Goal: Use online tool/utility: Utilize a website feature to perform a specific function

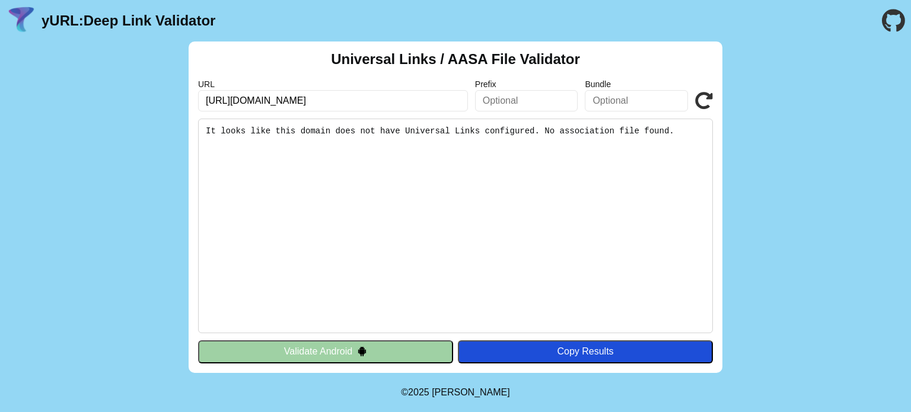
click at [355, 95] on input "[URL][DOMAIN_NAME]" at bounding box center [333, 100] width 270 height 21
click at [355, 95] on input "https://mumayaz-v2.4hoste.com" at bounding box center [333, 100] width 270 height 21
click at [238, 94] on input "https://mumayaz-v2.4hoste.com" at bounding box center [333, 100] width 270 height 21
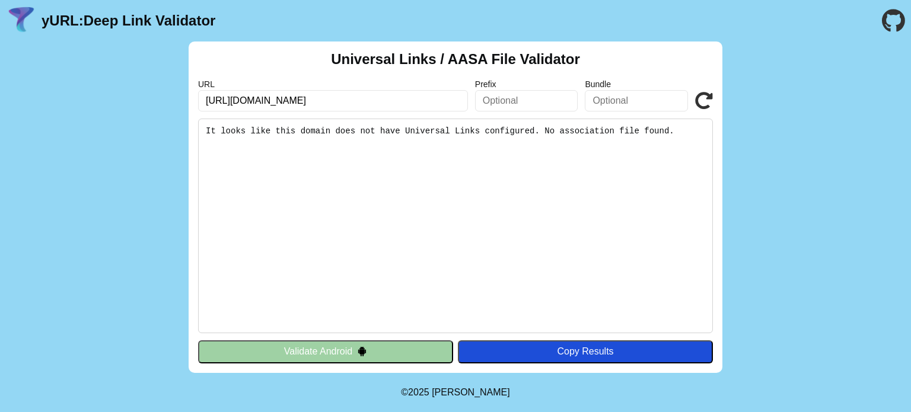
paste input "nawader-sa.net"
type input "[URL][DOMAIN_NAME]"
click button "Validate" at bounding box center [0, 0] width 0 height 0
click at [343, 356] on button "Validate Android" at bounding box center [325, 351] width 255 height 23
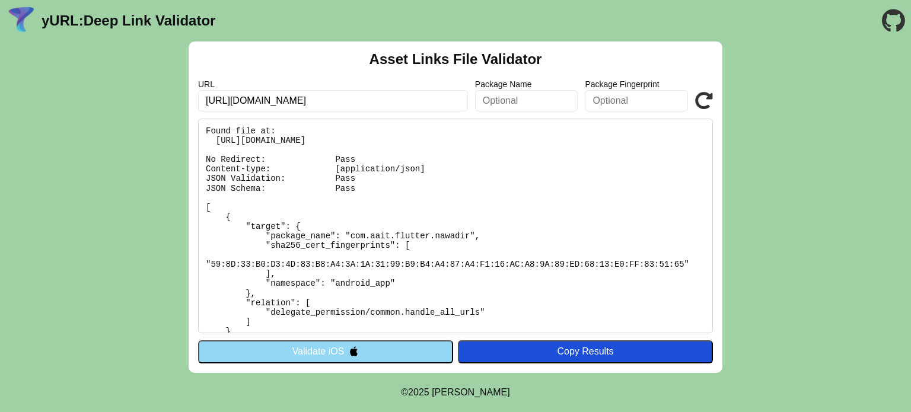
click at [589, 362] on button "Copy Results" at bounding box center [585, 351] width 255 height 23
click at [351, 359] on button "Validate iOS" at bounding box center [325, 351] width 255 height 23
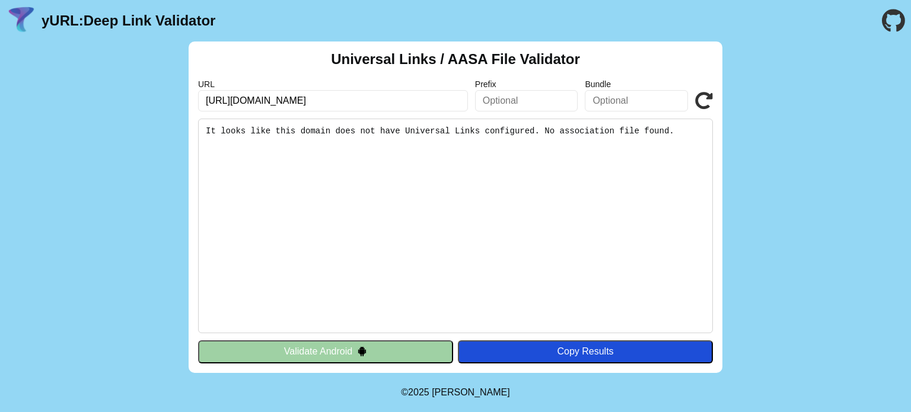
click at [391, 244] on pre "It looks like this domain does not have Universal Links configured. No associat…" at bounding box center [455, 226] width 515 height 215
click at [352, 356] on button "Validate Android" at bounding box center [325, 351] width 255 height 23
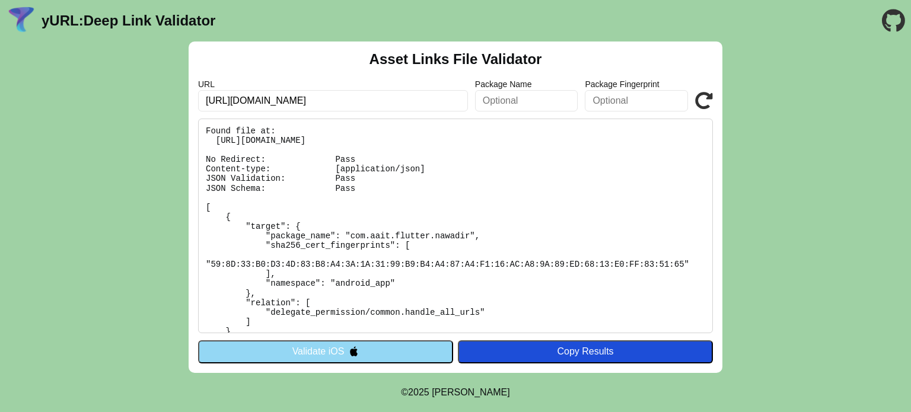
click at [352, 356] on img at bounding box center [354, 351] width 10 height 10
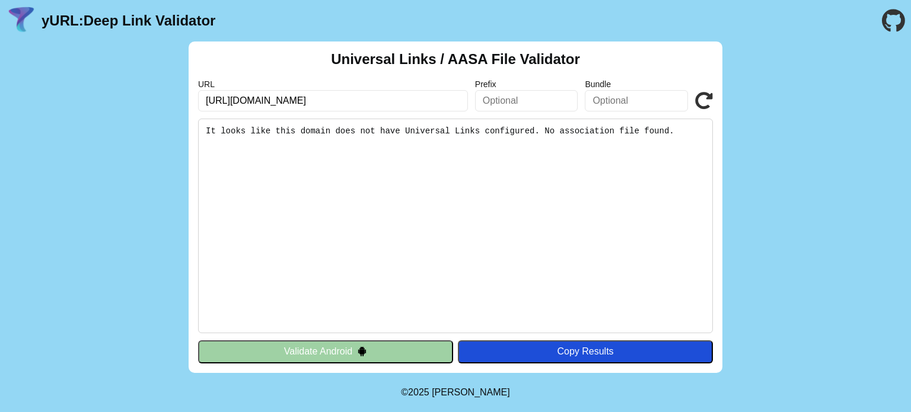
click at [428, 128] on pre "It looks like this domain does not have Universal Links configured. No associat…" at bounding box center [455, 226] width 515 height 215
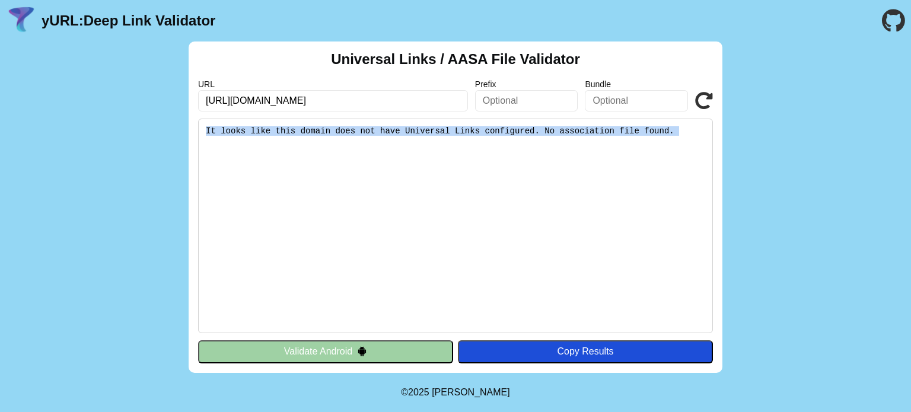
click at [428, 128] on pre "It looks like this domain does not have Universal Links configured. No associat…" at bounding box center [455, 226] width 515 height 215
click at [508, 276] on pre "It looks like this domain does not have Universal Links configured. No associat…" at bounding box center [455, 226] width 515 height 215
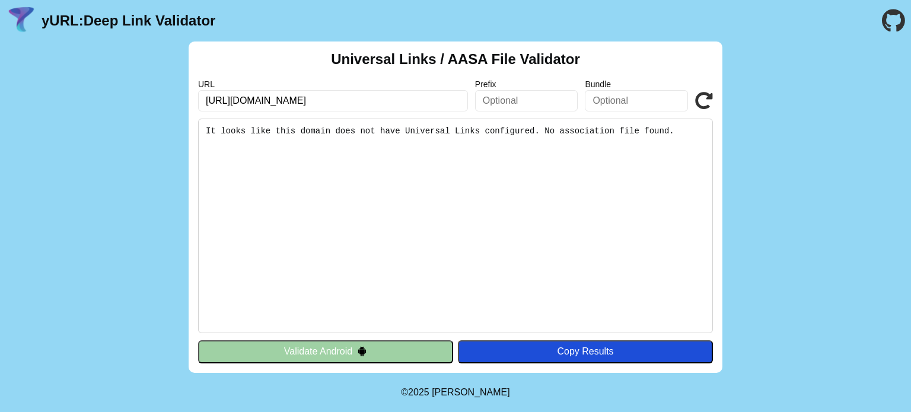
click at [502, 107] on input "text" at bounding box center [526, 100] width 103 height 21
click at [572, 184] on pre "It looks like this domain does not have Universal Links configured. No associat…" at bounding box center [455, 226] width 515 height 215
drag, startPoint x: 666, startPoint y: 137, endPoint x: 377, endPoint y: 135, distance: 289.5
click at [377, 135] on pre "It looks like this domain does not have Universal Links configured. No associat…" at bounding box center [455, 226] width 515 height 215
click at [467, 163] on pre "It looks like this domain does not have Universal Links configured. No associat…" at bounding box center [455, 226] width 515 height 215
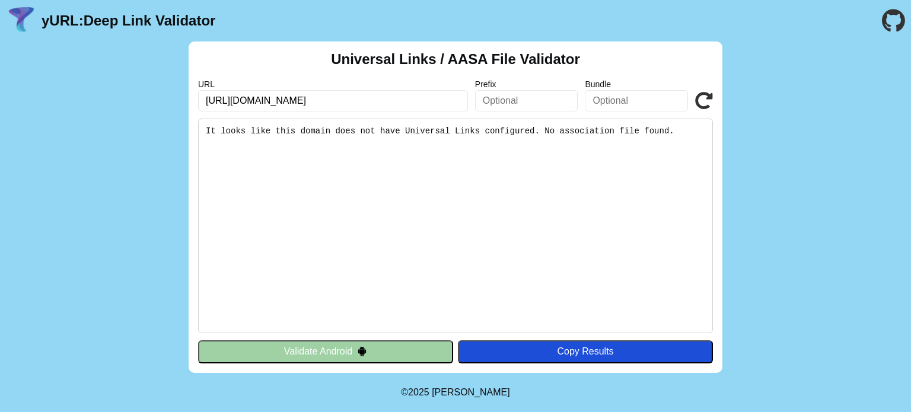
click at [562, 132] on pre "It looks like this domain does not have Universal Links configured. No associat…" at bounding box center [455, 226] width 515 height 215
click at [384, 357] on button "Validate Android" at bounding box center [325, 351] width 255 height 23
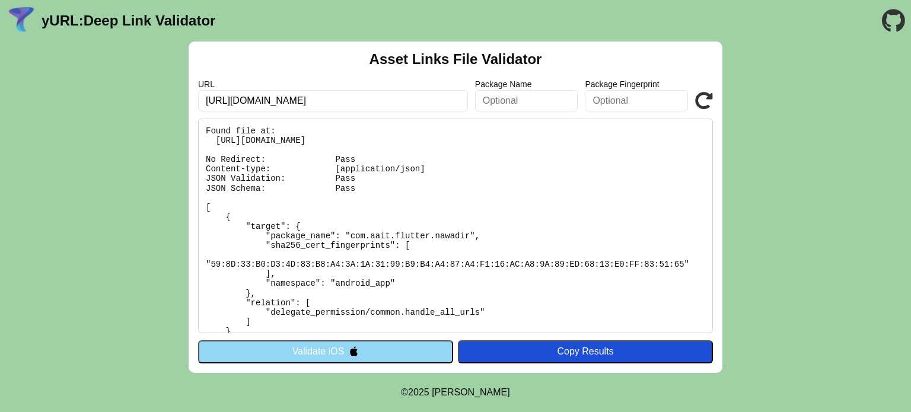
click at [389, 347] on button "Validate iOS" at bounding box center [325, 351] width 255 height 23
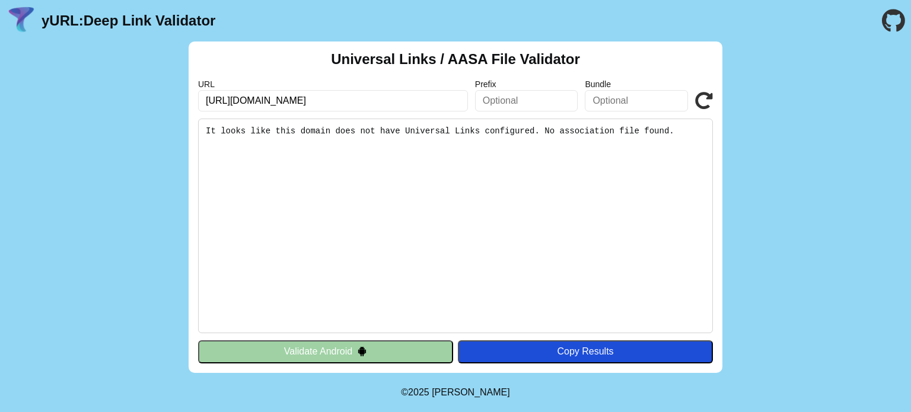
click at [402, 354] on button "Validate Android" at bounding box center [325, 351] width 255 height 23
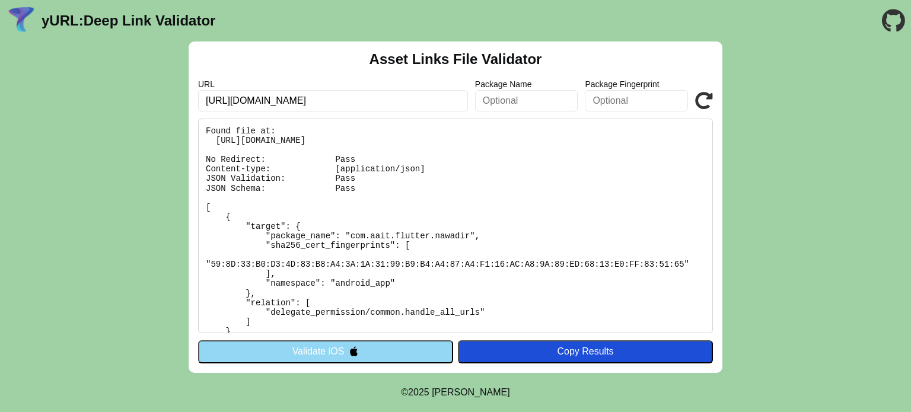
click at [401, 355] on button "Validate iOS" at bounding box center [325, 351] width 255 height 23
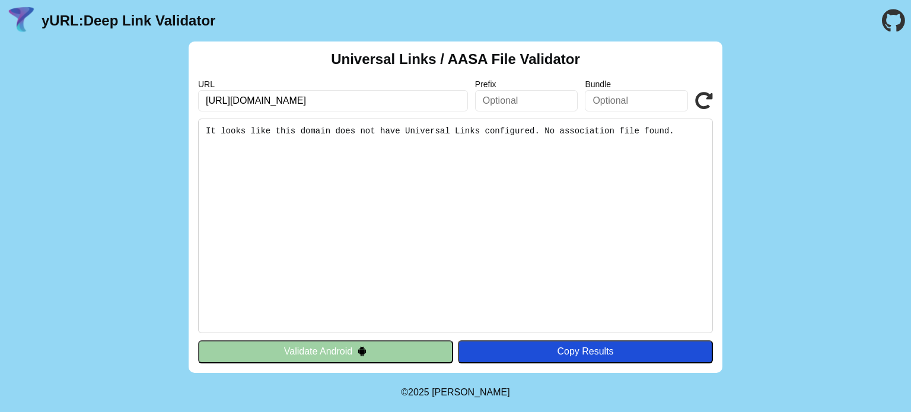
click at [316, 359] on button "Validate Android" at bounding box center [325, 351] width 255 height 23
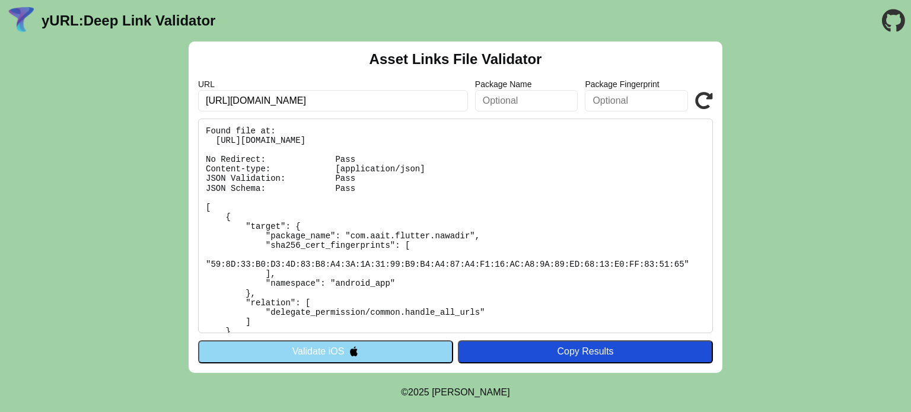
click at [325, 357] on button "Validate iOS" at bounding box center [325, 351] width 255 height 23
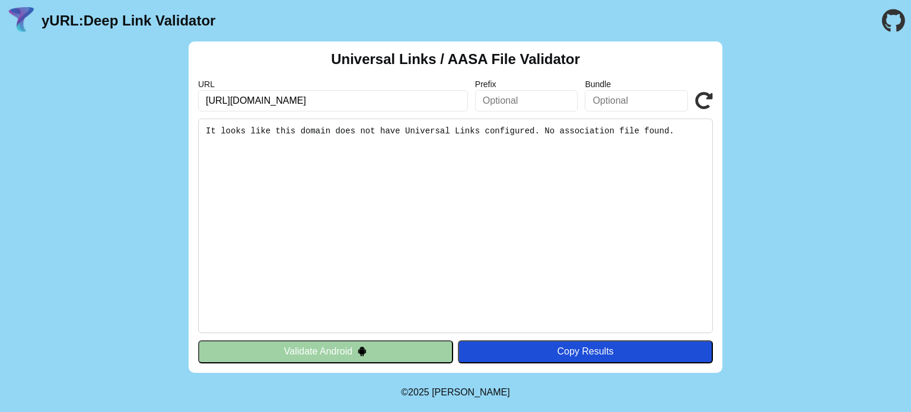
click at [382, 372] on body "yURL: Deep Link Validator Universal Links / AASA File Validator URL [URL][DOMAI…" at bounding box center [455, 206] width 911 height 412
click at [384, 358] on button "Validate Android" at bounding box center [325, 351] width 255 height 23
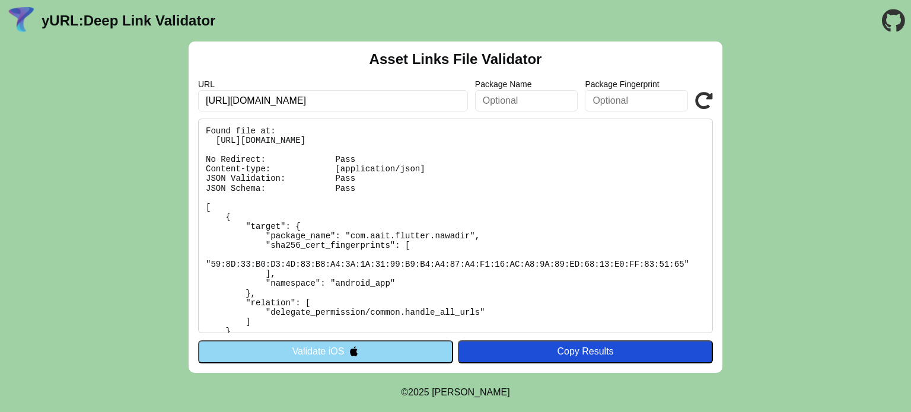
click at [388, 355] on button "Validate iOS" at bounding box center [325, 351] width 255 height 23
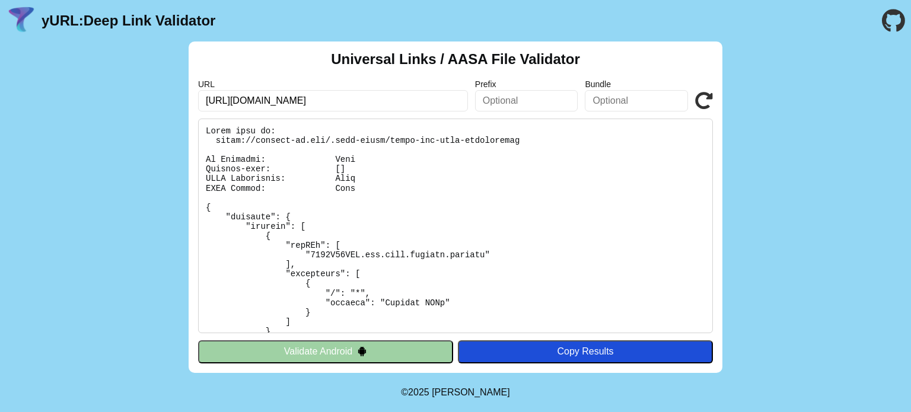
click at [343, 346] on button "Validate Android" at bounding box center [325, 351] width 255 height 23
